Goal: Transaction & Acquisition: Purchase product/service

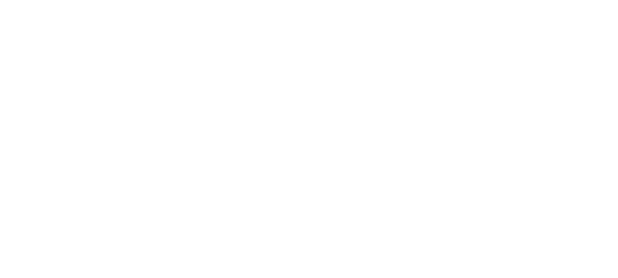
click link "2. Register a Chef"
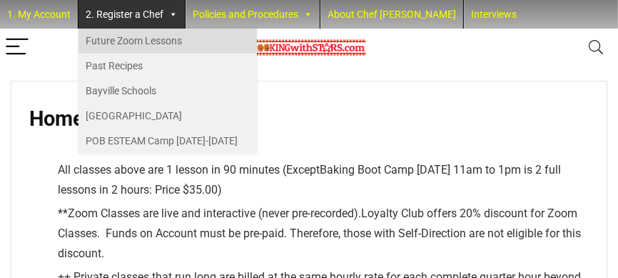
click at [140, 38] on link "Future Zoom Lessons" at bounding box center [167, 41] width 178 height 25
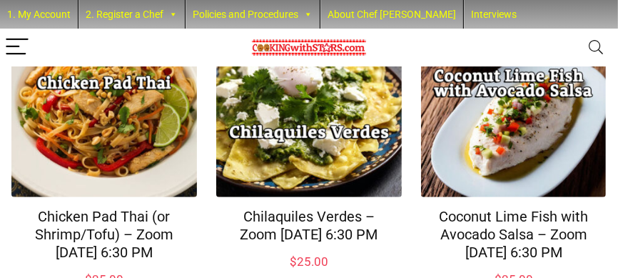
scroll to position [570, 0]
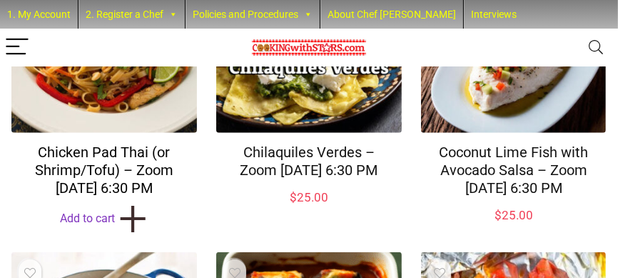
click at [76, 167] on link "Chicken Pad Thai (or Shrimp/Tofu) – Zoom [DATE] 6:30 PM" at bounding box center [104, 169] width 138 height 53
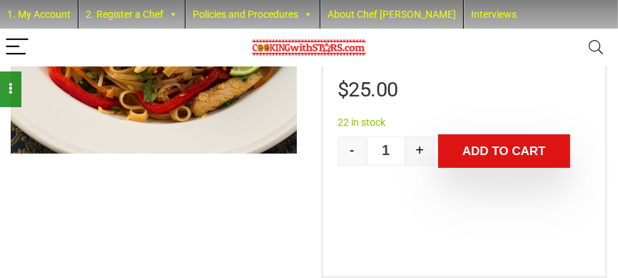
scroll to position [214, 0]
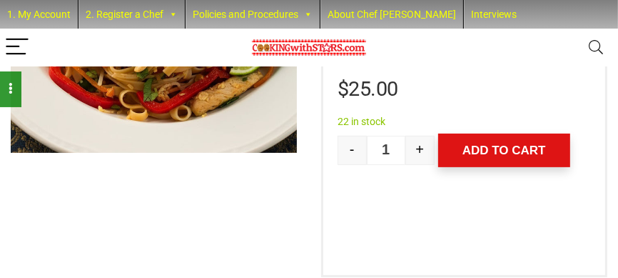
click at [523, 149] on button "Add to cart" at bounding box center [504, 150] width 132 height 34
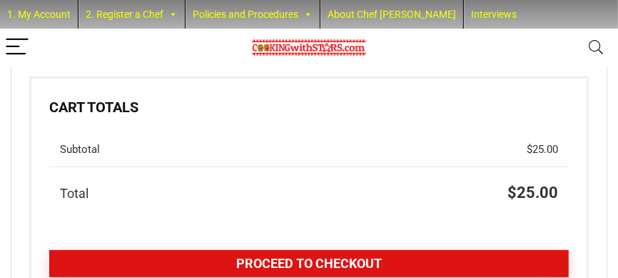
scroll to position [356, 0]
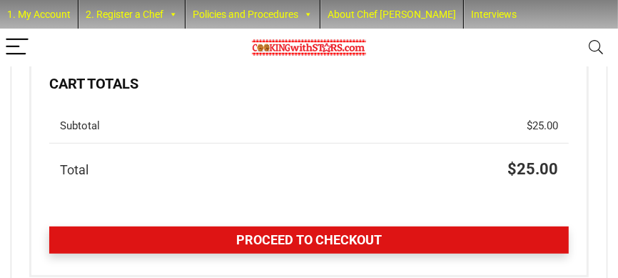
click at [360, 253] on link "Proceed to checkout" at bounding box center [309, 239] width 520 height 27
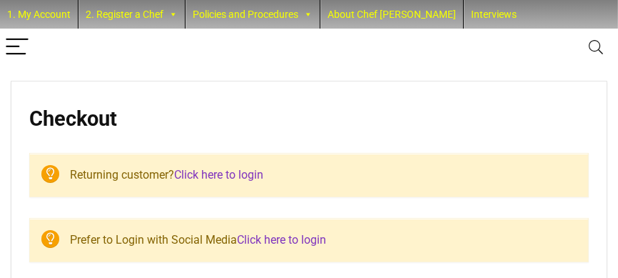
select select "NY"
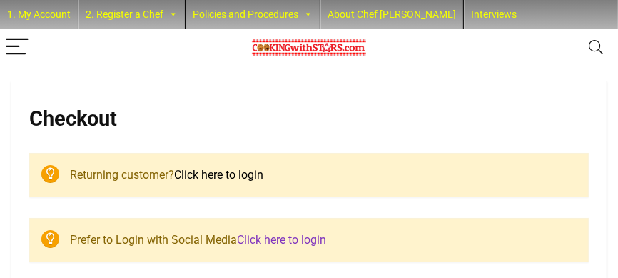
click at [200, 173] on link "Click here to login" at bounding box center [218, 175] width 89 height 14
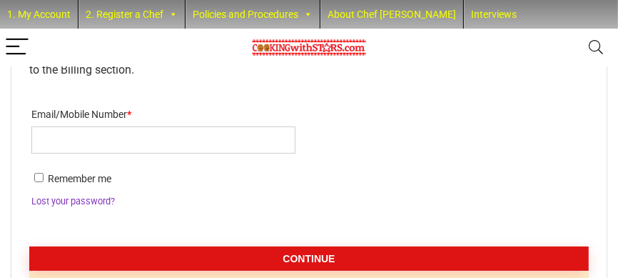
scroll to position [182, 0]
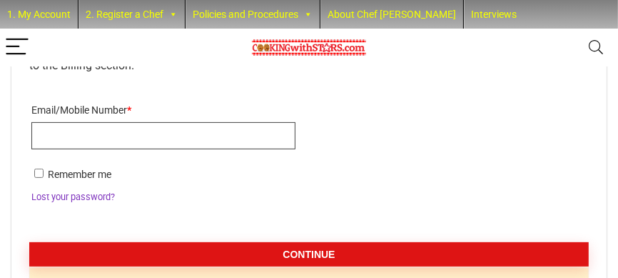
click at [58, 135] on input "Email/Mobile Number *" at bounding box center [163, 135] width 264 height 27
type input "npope99@gmail.com"
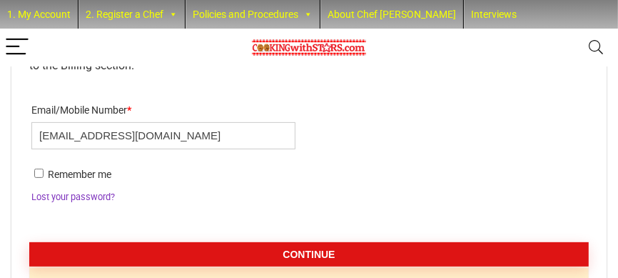
click at [39, 171] on input "Remember me" at bounding box center [38, 172] width 9 height 9
checkbox input "true"
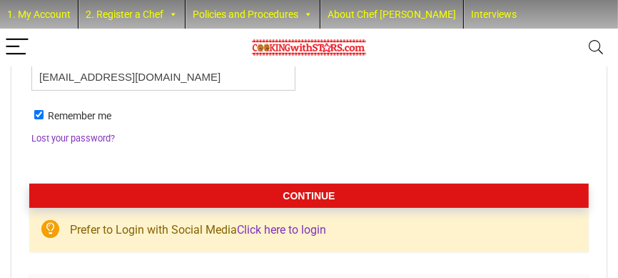
scroll to position [253, 0]
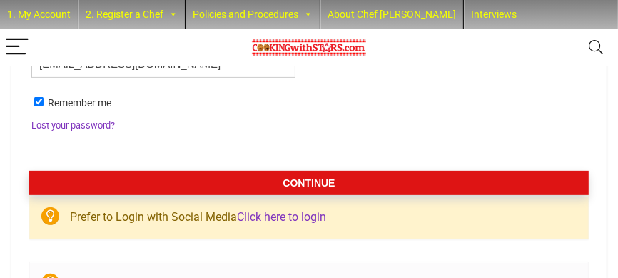
click at [334, 173] on button "Continue" at bounding box center [308, 183] width 559 height 24
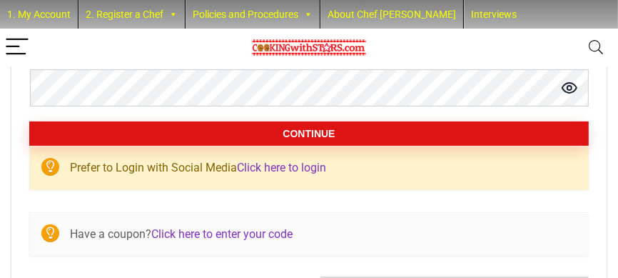
scroll to position [49, 0]
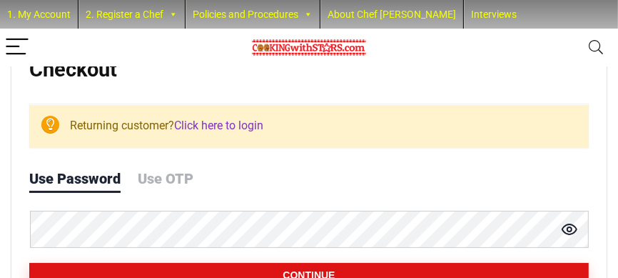
click at [572, 228] on circle at bounding box center [569, 229] width 4 height 4
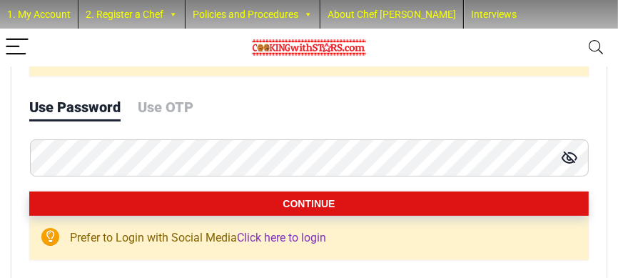
click at [401, 201] on button "Continue" at bounding box center [308, 203] width 559 height 24
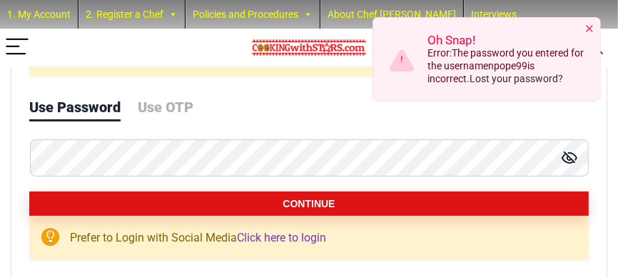
click at [171, 101] on div "Use OTP" at bounding box center [166, 109] width 56 height 24
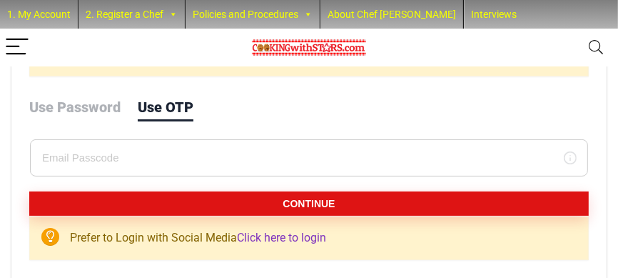
click at [171, 106] on div "Use OTP" at bounding box center [166, 109] width 56 height 24
click at [121, 151] on input "text" at bounding box center [309, 157] width 558 height 37
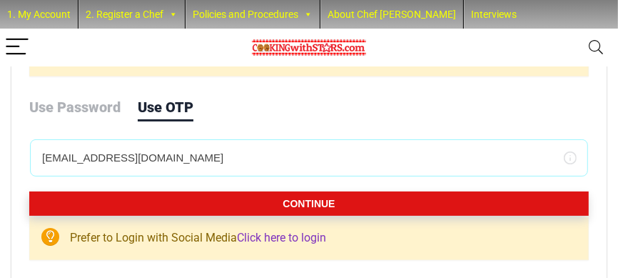
type input "npope99@gmail.com"
click at [190, 190] on form "If you have shopped with us before, please enter your details below. If you are…" at bounding box center [308, 156] width 559 height 118
click at [190, 196] on button "Continue" at bounding box center [308, 203] width 559 height 24
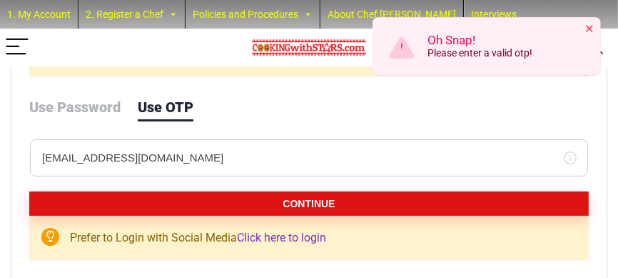
click at [587, 25] on div at bounding box center [589, 28] width 11 height 11
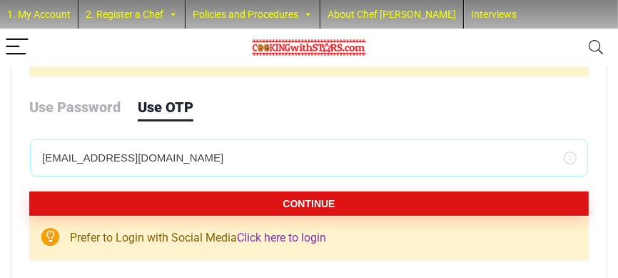
drag, startPoint x: 153, startPoint y: 156, endPoint x: -3, endPoint y: 137, distance: 156.7
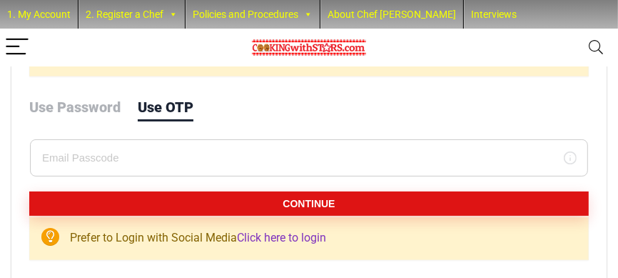
click at [83, 102] on div "Use Password" at bounding box center [74, 109] width 91 height 24
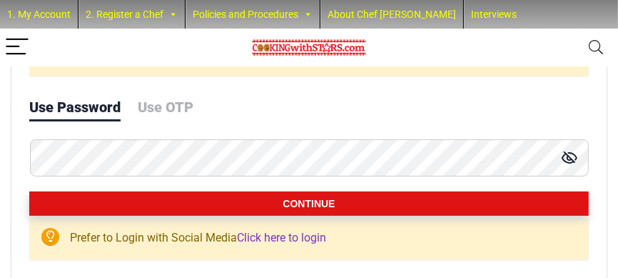
click at [338, 198] on button "Continue" at bounding box center [308, 203] width 559 height 24
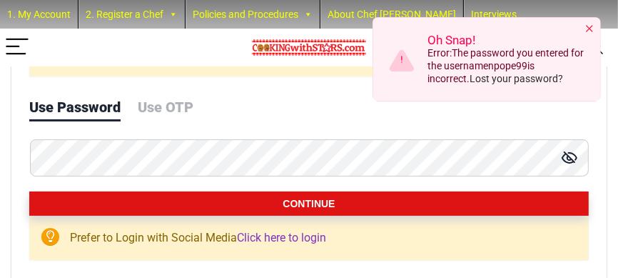
click at [321, 198] on button "Continue" at bounding box center [308, 203] width 559 height 24
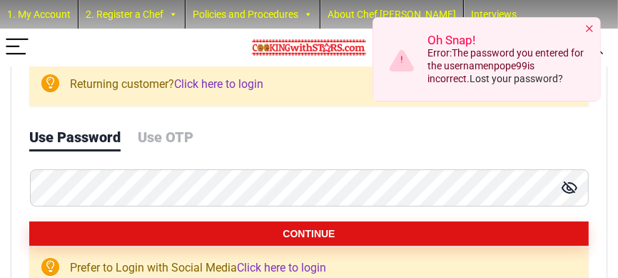
scroll to position [49, 0]
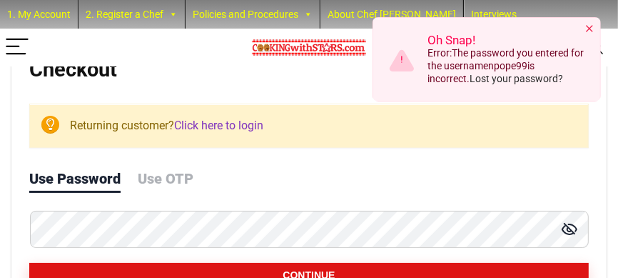
click at [591, 27] on div at bounding box center [589, 28] width 11 height 11
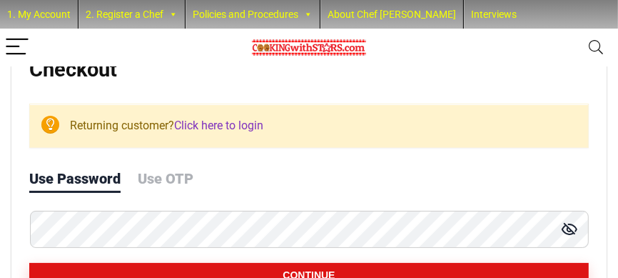
click at [170, 173] on div "Use OTP" at bounding box center [166, 180] width 56 height 24
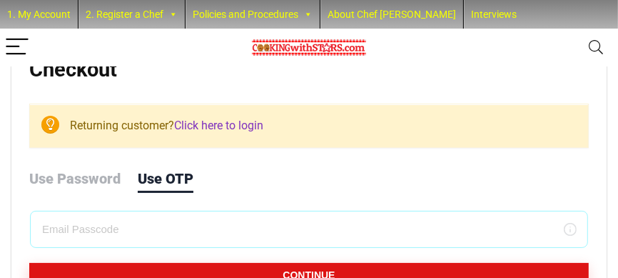
scroll to position [121, 0]
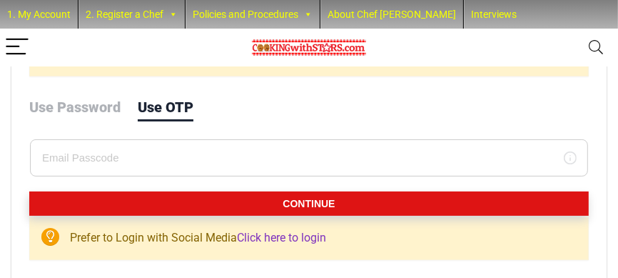
click at [336, 192] on button "Continue" at bounding box center [308, 203] width 559 height 24
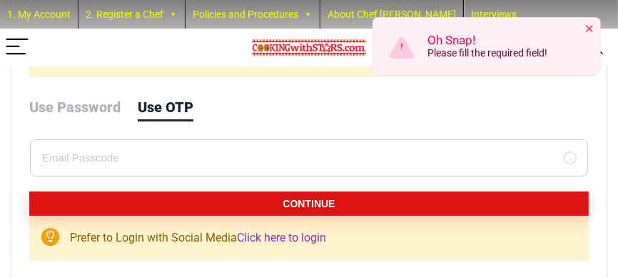
click at [590, 27] on div at bounding box center [589, 28] width 11 height 11
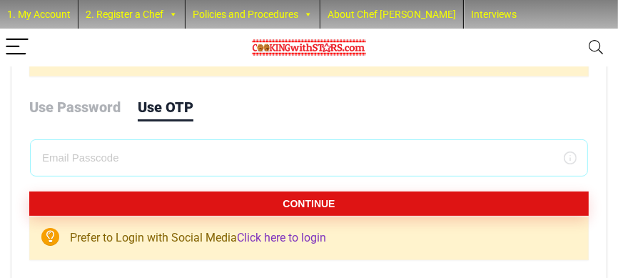
click at [101, 157] on input "text" at bounding box center [309, 157] width 558 height 37
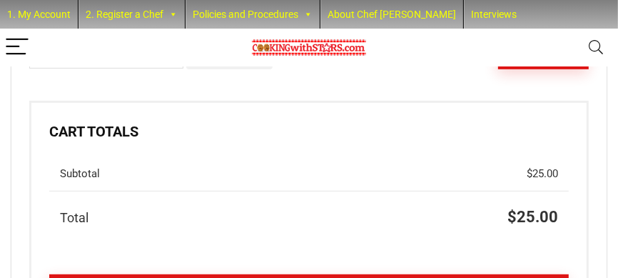
scroll to position [405, 0]
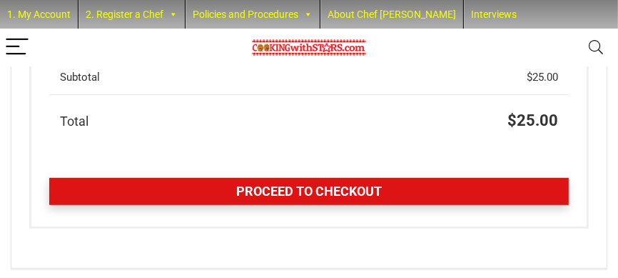
click at [330, 205] on link "Proceed to checkout" at bounding box center [309, 191] width 520 height 27
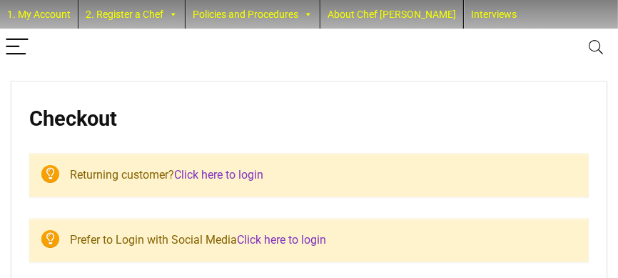
select select "NY"
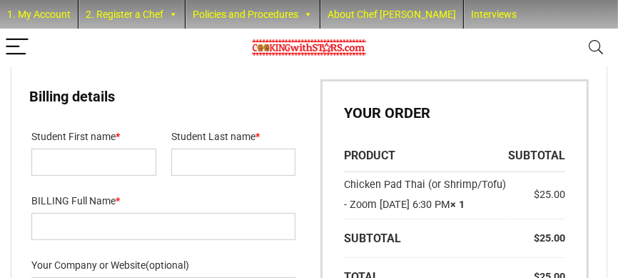
scroll to position [285, 0]
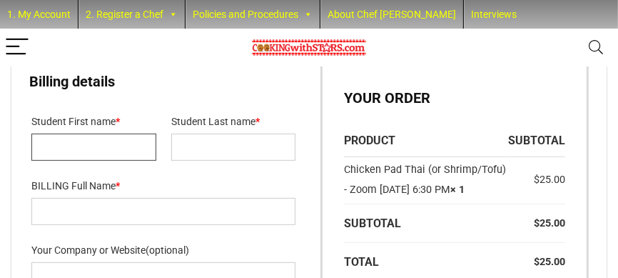
click at [52, 146] on input "Student First name *" at bounding box center [93, 146] width 125 height 27
click at [95, 146] on input "Student First name *" at bounding box center [93, 146] width 125 height 27
type input "Matthew"
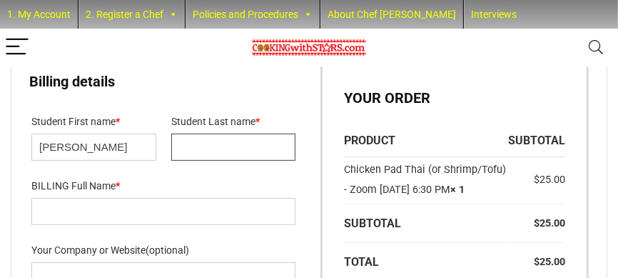
type input "Pope"
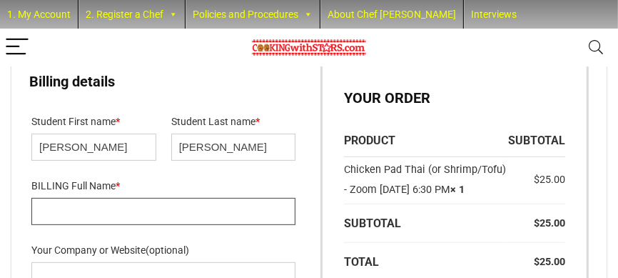
type input "Robert M Pope"
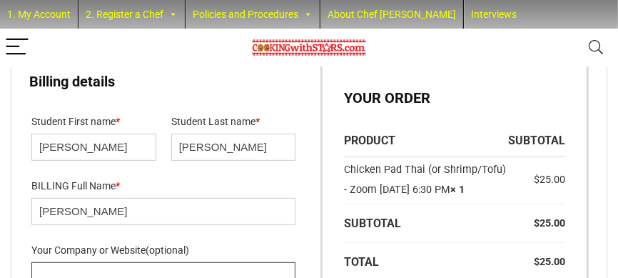
type input "Pope"
type input "rpope0405@gmail.com"
type input "16462657657"
type input "2091 Sydney Dr"
type input "Merrick"
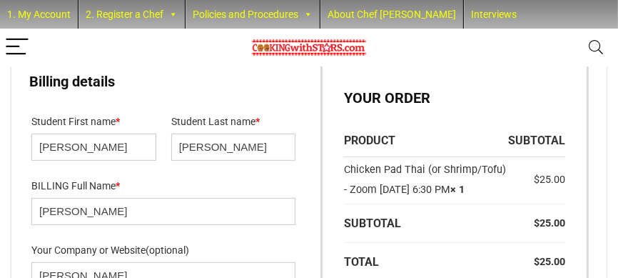
type input "11566"
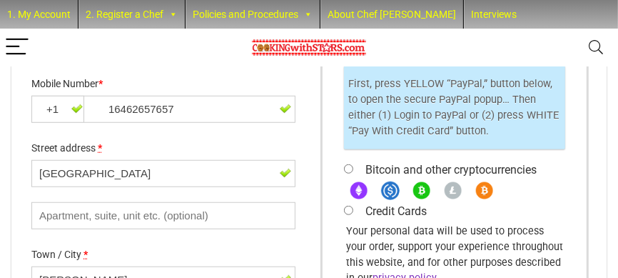
scroll to position [651, 0]
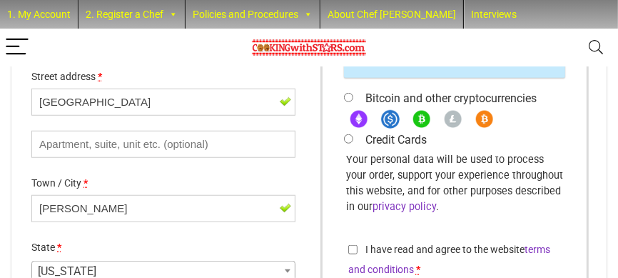
click at [345, 143] on input "Credit Cards" at bounding box center [348, 138] width 9 height 9
radio input "true"
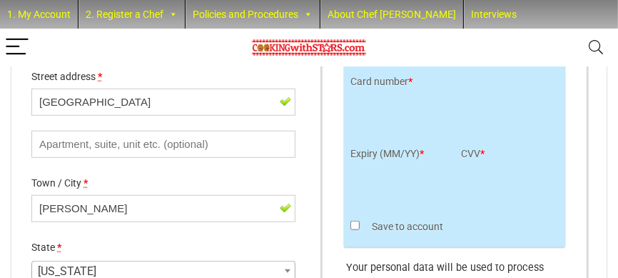
click at [358, 230] on input "Save to account" at bounding box center [354, 225] width 9 height 9
checkbox input "true"
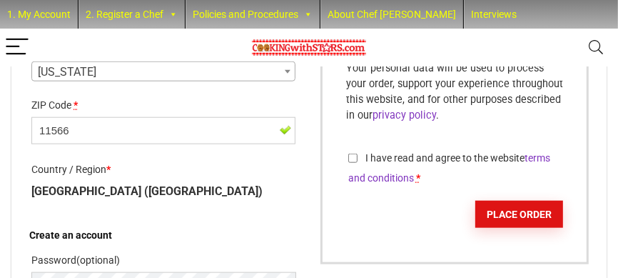
scroll to position [865, 0]
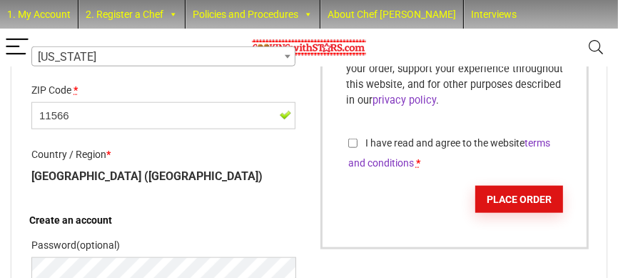
click at [352, 148] on input "I have read and agree to the website terms and conditions *" at bounding box center [352, 142] width 9 height 9
checkbox input "true"
click at [510, 213] on button "Place order" at bounding box center [519, 199] width 88 height 27
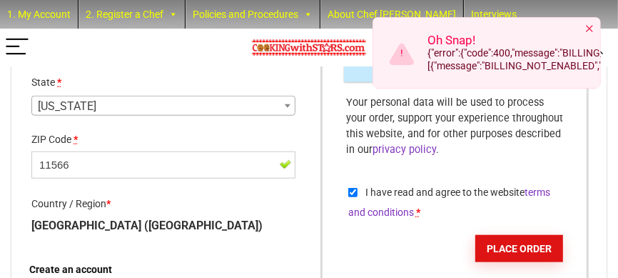
scroll to position [794, 0]
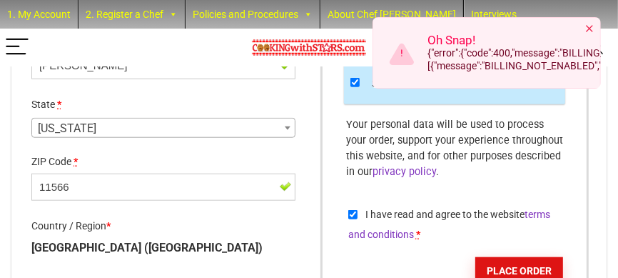
click at [592, 29] on div at bounding box center [589, 28] width 11 height 11
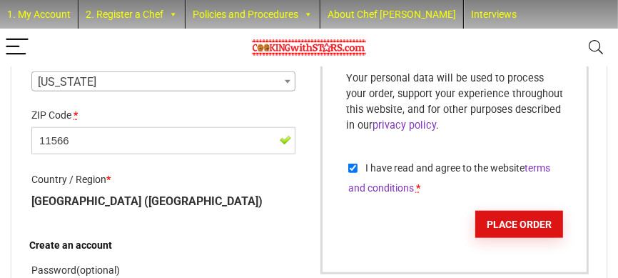
scroll to position [865, 0]
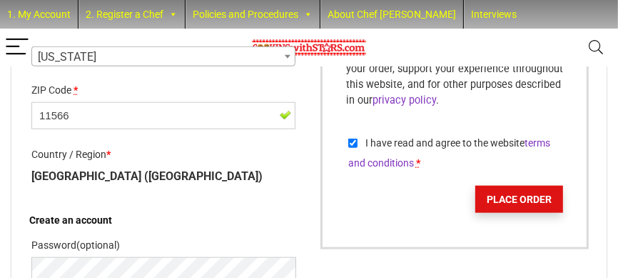
click at [523, 213] on button "Place order" at bounding box center [519, 199] width 88 height 27
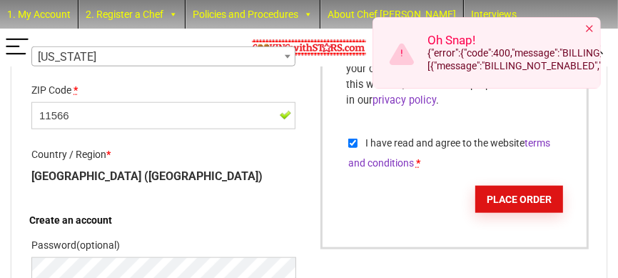
click at [587, 30] on div at bounding box center [589, 28] width 11 height 11
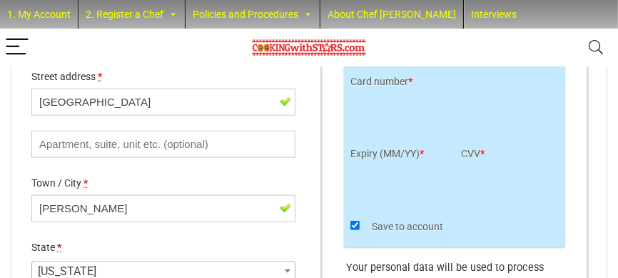
scroll to position [794, 0]
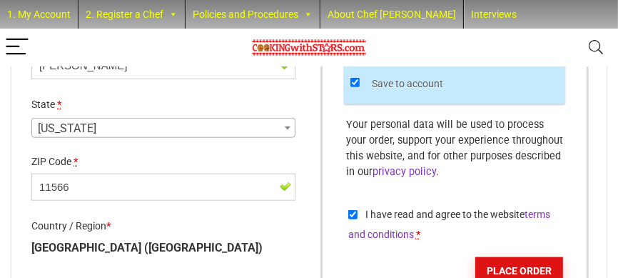
click at [355, 87] on input "Save to account" at bounding box center [354, 82] width 9 height 9
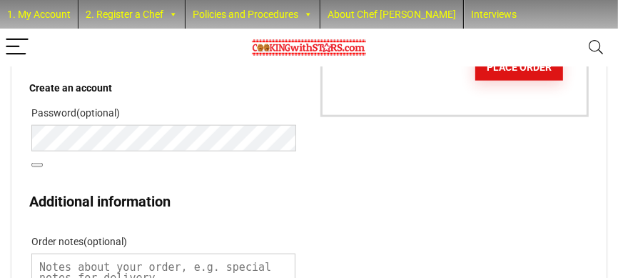
scroll to position [1008, 0]
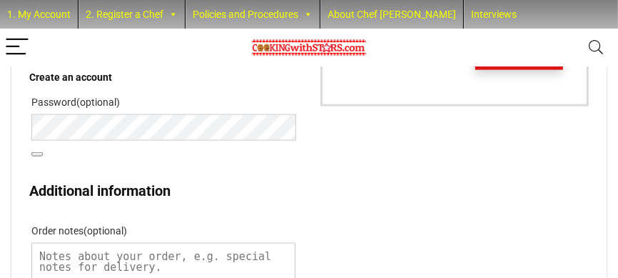
click at [510, 70] on button "Place order" at bounding box center [519, 56] width 88 height 27
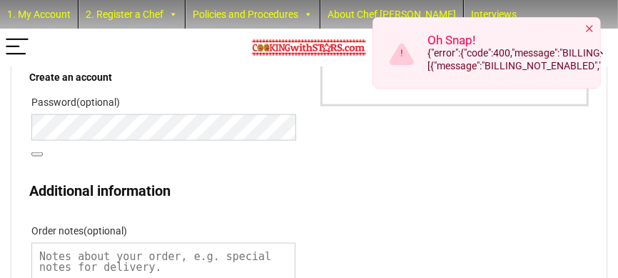
click at [589, 29] on div at bounding box center [589, 28] width 11 height 11
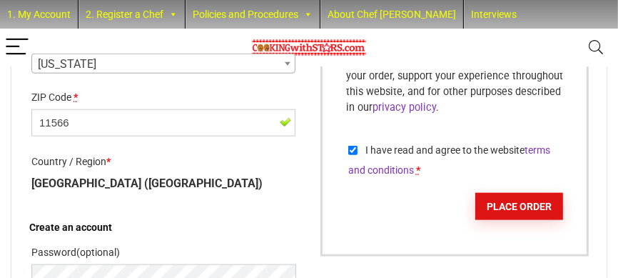
scroll to position [794, 0]
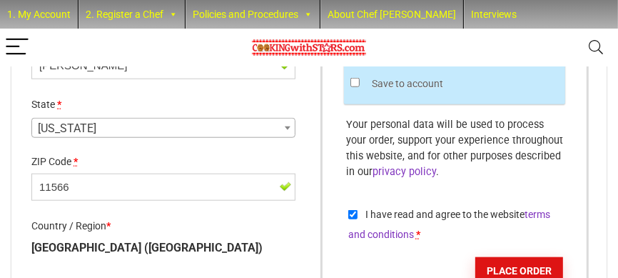
click at [355, 87] on input "Save to account" at bounding box center [354, 82] width 9 height 9
checkbox input "true"
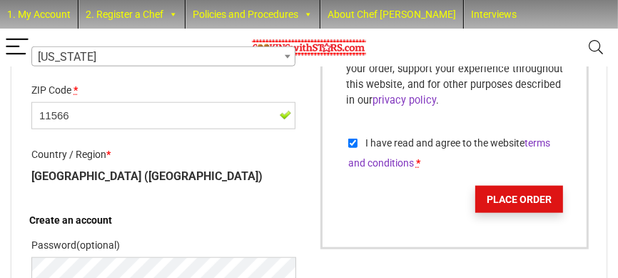
click at [513, 212] on button "Place order" at bounding box center [519, 199] width 88 height 27
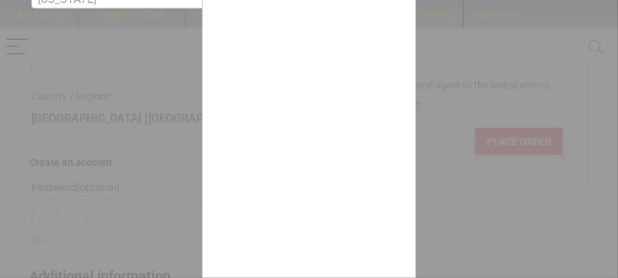
scroll to position [79, 0]
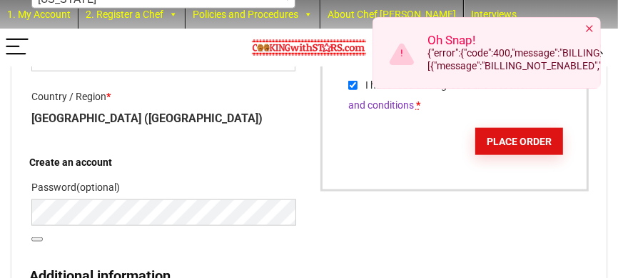
click at [594, 27] on div at bounding box center [589, 28] width 11 height 11
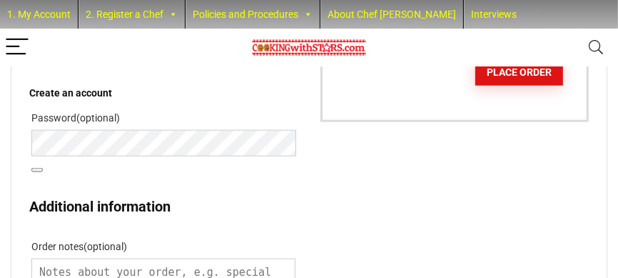
scroll to position [994, 0]
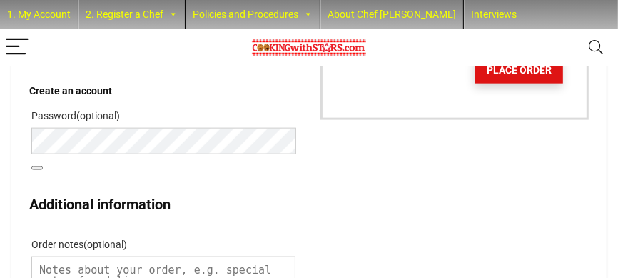
click at [517, 83] on button "Place order" at bounding box center [519, 69] width 88 height 27
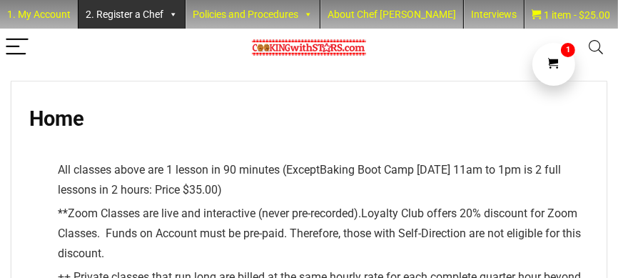
click at [117, 9] on link "2. Register a Chef" at bounding box center [131, 14] width 106 height 29
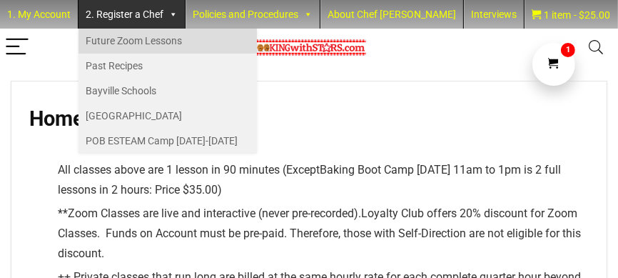
click at [108, 39] on link "Future Zoom Lessons" at bounding box center [167, 41] width 178 height 25
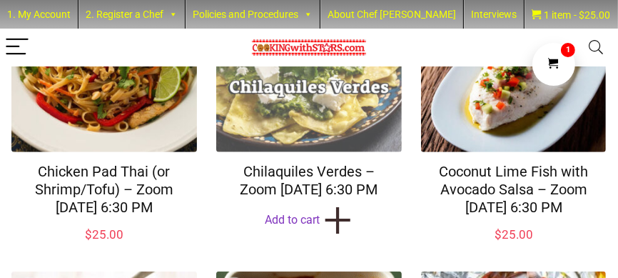
scroll to position [570, 0]
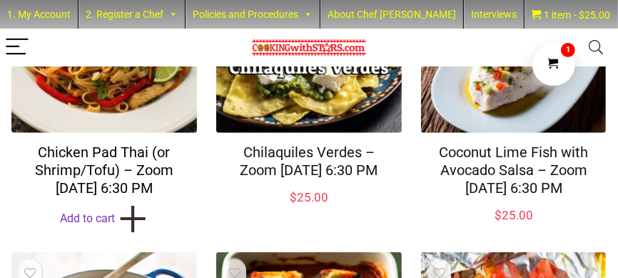
click at [120, 182] on link "Chicken Pad Thai (or Shrimp/Tofu) – Zoom [DATE] 6:30 PM" at bounding box center [104, 169] width 138 height 53
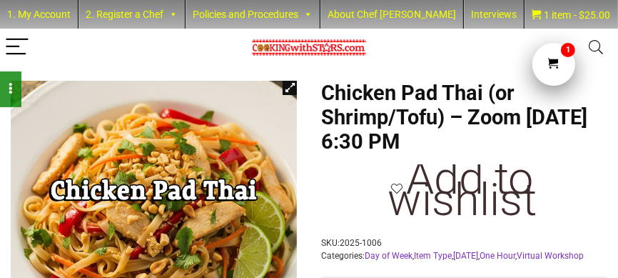
click at [560, 63] on link "1" at bounding box center [553, 64] width 43 height 43
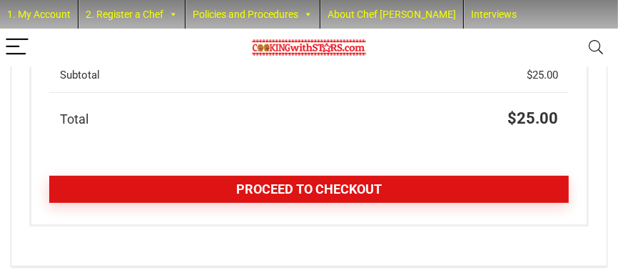
scroll to position [384, 0]
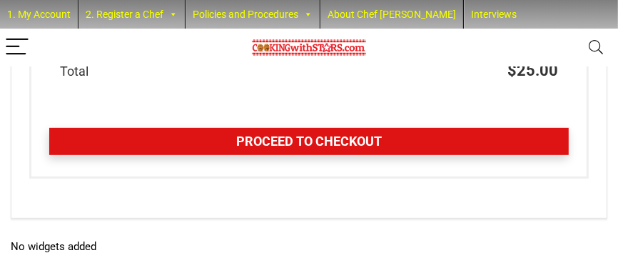
click at [330, 137] on link "Proceed to checkout" at bounding box center [309, 141] width 520 height 27
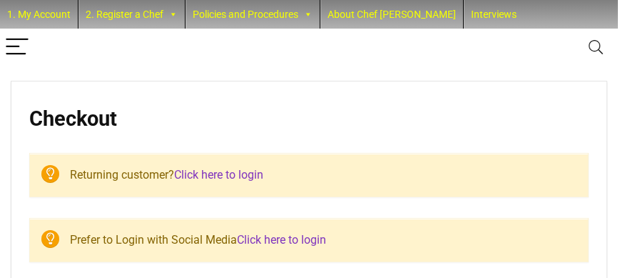
select select "NY"
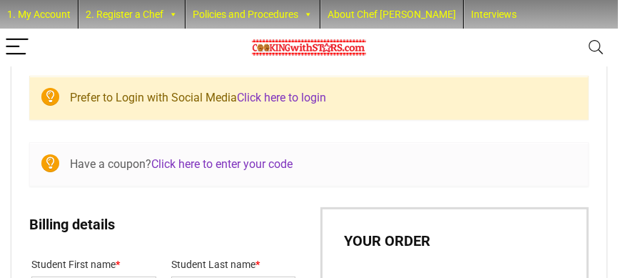
scroll to position [214, 0]
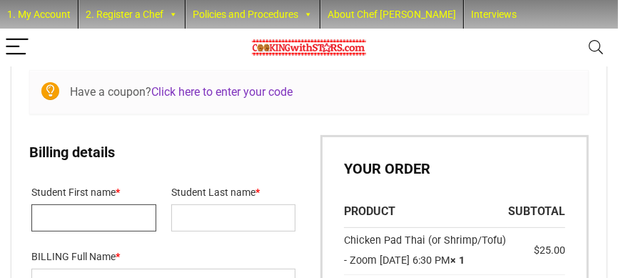
click at [113, 218] on input "Student First name *" at bounding box center [93, 217] width 125 height 27
click at [91, 216] on input "Student First name *" at bounding box center [93, 217] width 125 height 27
type input "[PERSON_NAME]"
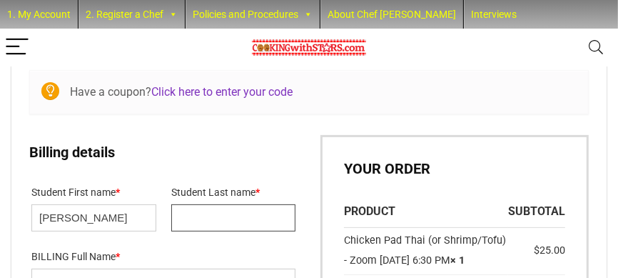
type input "[PERSON_NAME]"
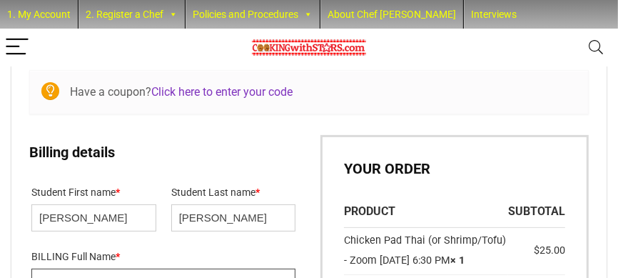
type input "[PERSON_NAME]"
type input "[EMAIL_ADDRESS][DOMAIN_NAME]"
type input "16462657657"
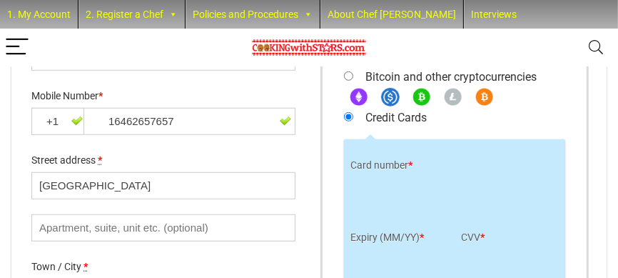
scroll to position [639, 0]
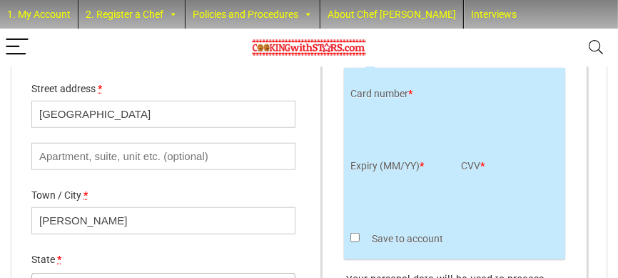
click at [355, 242] on input "Save to account" at bounding box center [354, 237] width 9 height 9
checkbox input "true"
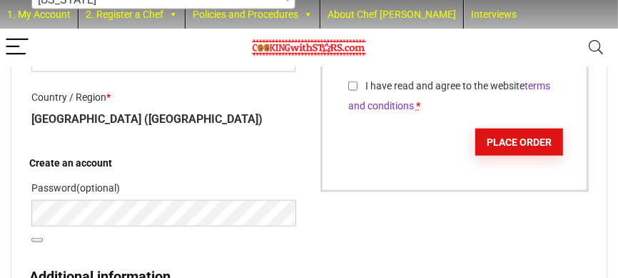
scroll to position [924, 0]
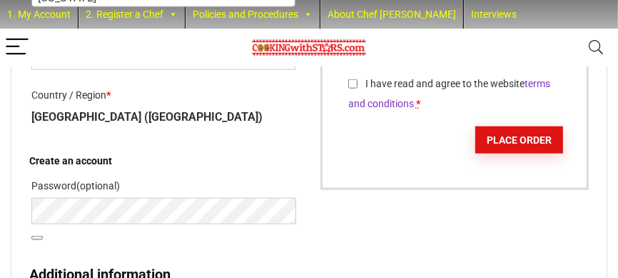
click at [351, 88] on input "I have read and agree to the website terms and conditions *" at bounding box center [352, 83] width 9 height 9
checkbox input "true"
click at [509, 153] on button "Place order" at bounding box center [519, 139] width 88 height 27
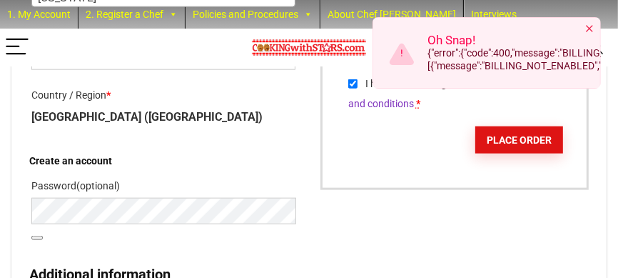
click at [588, 27] on div at bounding box center [589, 28] width 11 height 11
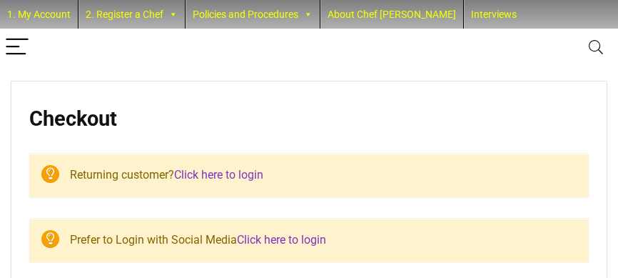
select select "NY"
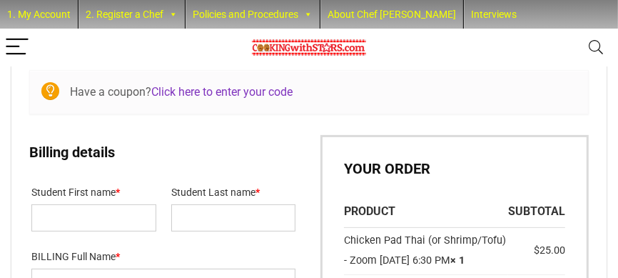
scroll to position [285, 0]
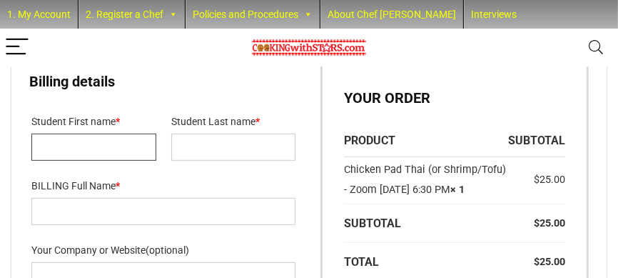
click at [51, 143] on input "Student First name *" at bounding box center [93, 146] width 125 height 27
type input "[PERSON_NAME]"
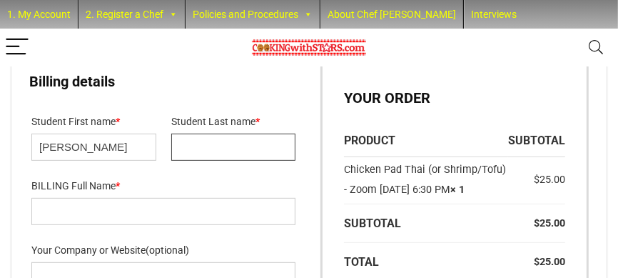
type input "[PERSON_NAME]"
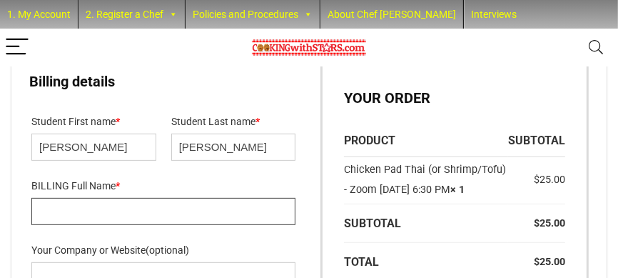
type input "[PERSON_NAME]"
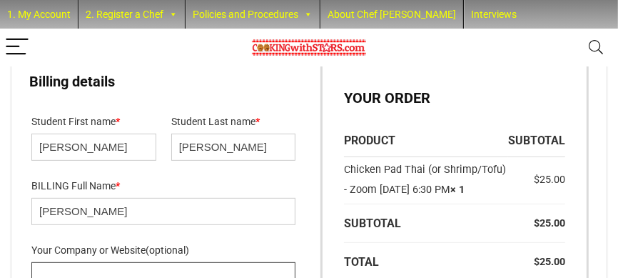
type input "[PERSON_NAME]"
type input "[EMAIL_ADDRESS][DOMAIN_NAME]"
type input "16462657657"
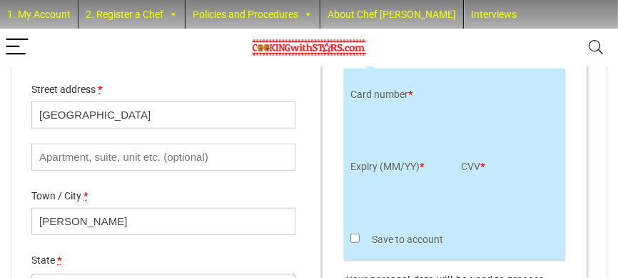
scroll to position [639, 0]
click at [356, 242] on input "Save to account" at bounding box center [354, 237] width 9 height 9
checkbox input "true"
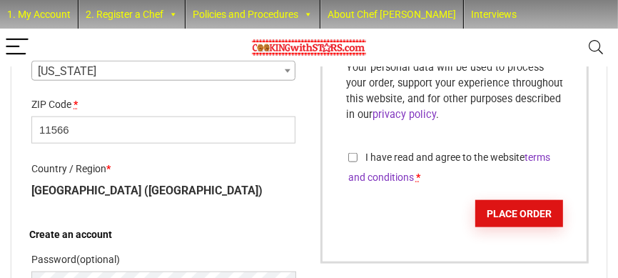
scroll to position [853, 0]
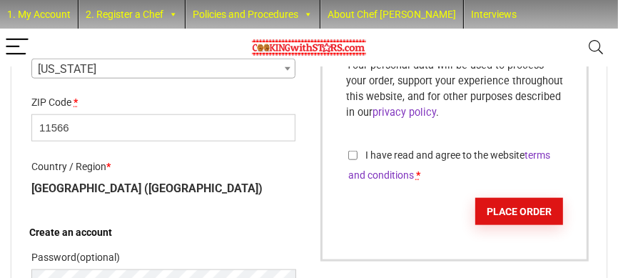
click at [354, 160] on input "I have read and agree to the website terms and conditions *" at bounding box center [352, 155] width 9 height 9
checkbox input "true"
click at [501, 225] on button "Place order" at bounding box center [519, 211] width 88 height 27
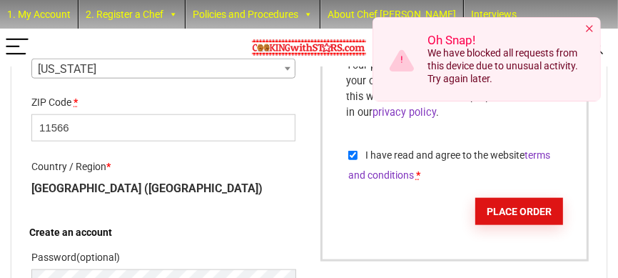
click at [592, 29] on div at bounding box center [589, 28] width 11 height 11
